Goal: Task Accomplishment & Management: Manage account settings

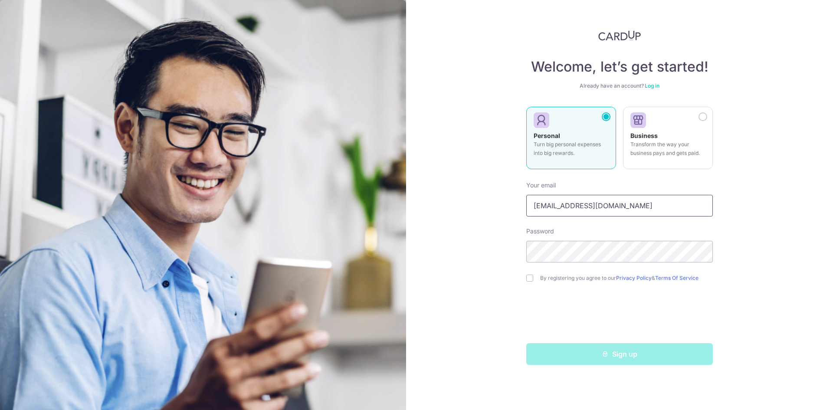
click at [592, 209] on input "junwen@cardup.co" at bounding box center [619, 206] width 187 height 22
type input "xaviertang86@gmail.com"
click at [654, 85] on link "Log in" at bounding box center [652, 85] width 15 height 7
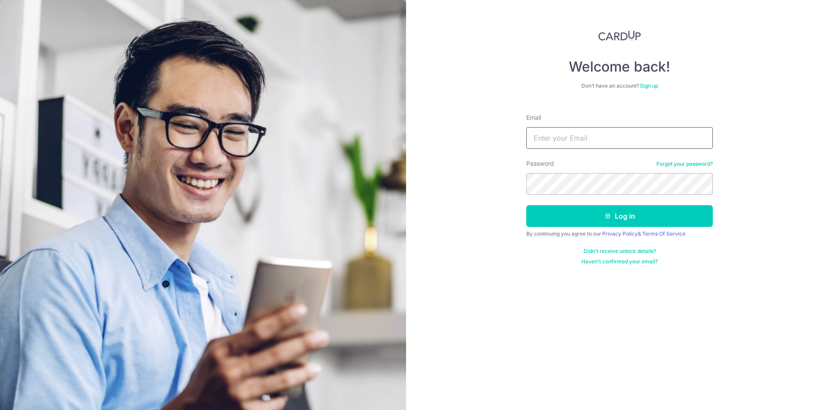
type input "xaviertang86@gmail.com"
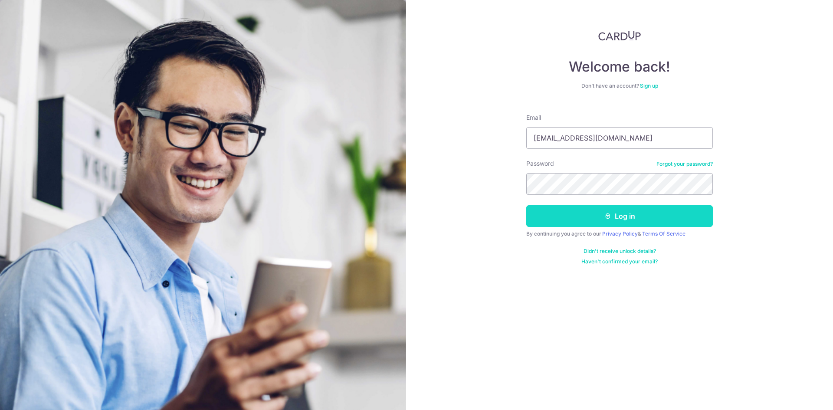
click at [573, 219] on button "Log in" at bounding box center [619, 216] width 187 height 22
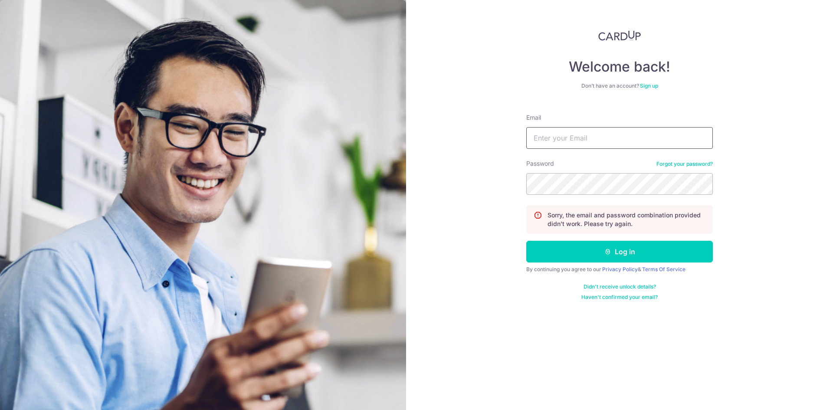
type input "xaviertang86@gmail.com"
click at [603, 144] on input "xaviertang86@gmail.com" at bounding box center [619, 138] width 187 height 22
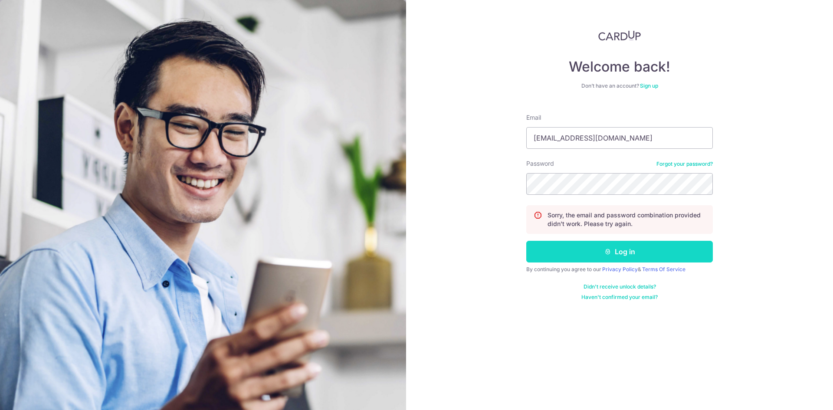
click at [554, 255] on button "Log in" at bounding box center [619, 252] width 187 height 22
